Goal: Find specific page/section: Find specific page/section

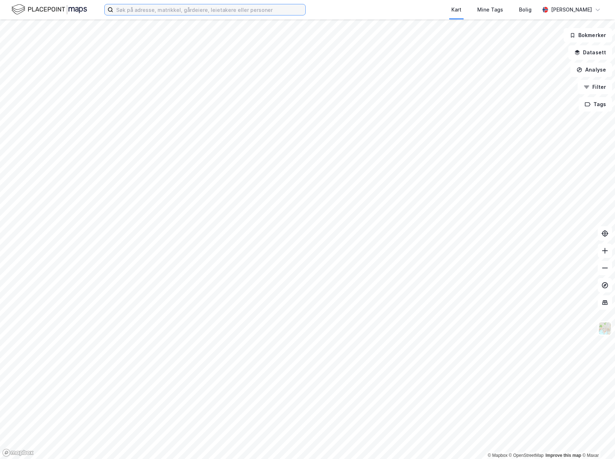
click at [142, 9] on input at bounding box center [209, 9] width 192 height 11
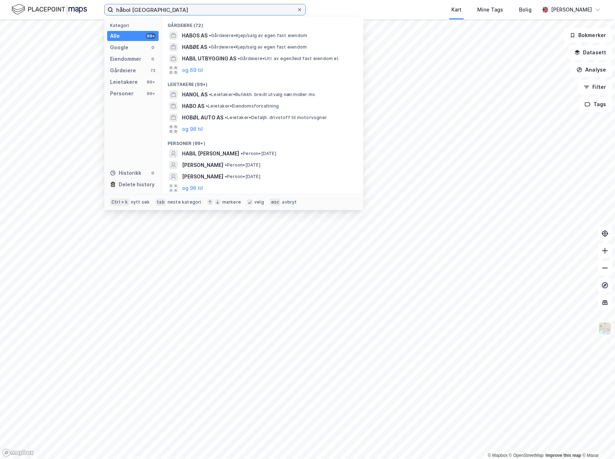
type input "håbol [GEOGRAPHIC_DATA]"
click at [300, 10] on icon at bounding box center [300, 10] width 4 height 4
click at [297, 10] on input "håbol [GEOGRAPHIC_DATA]" at bounding box center [205, 9] width 184 height 11
